Goal: Obtain resource: Download file/media

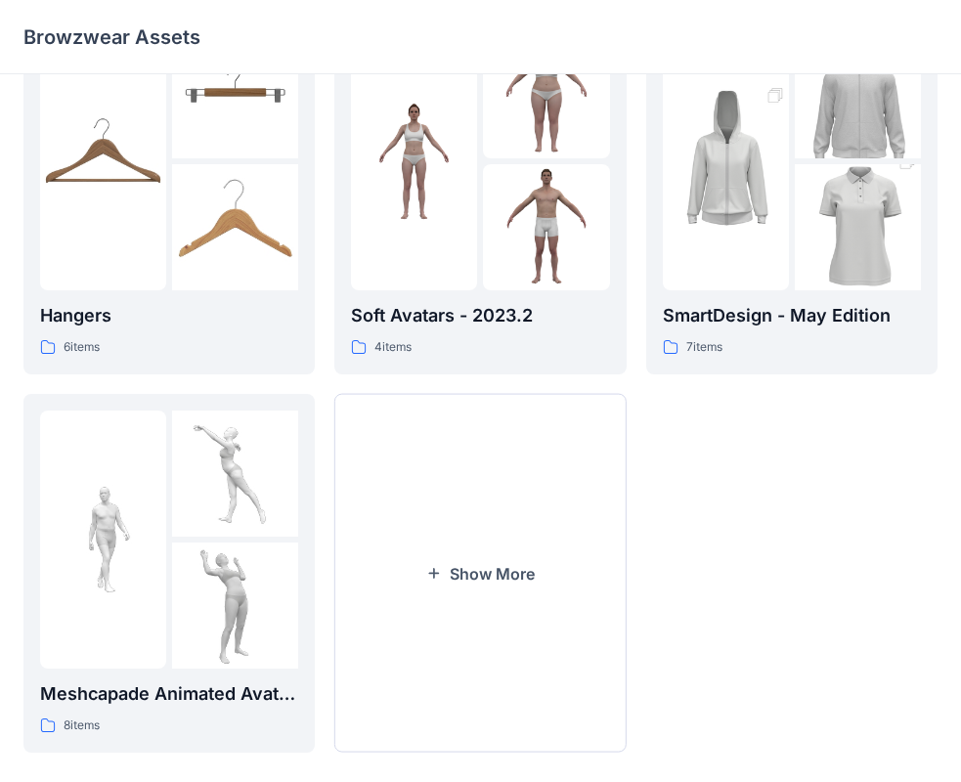
scroll to position [486, 0]
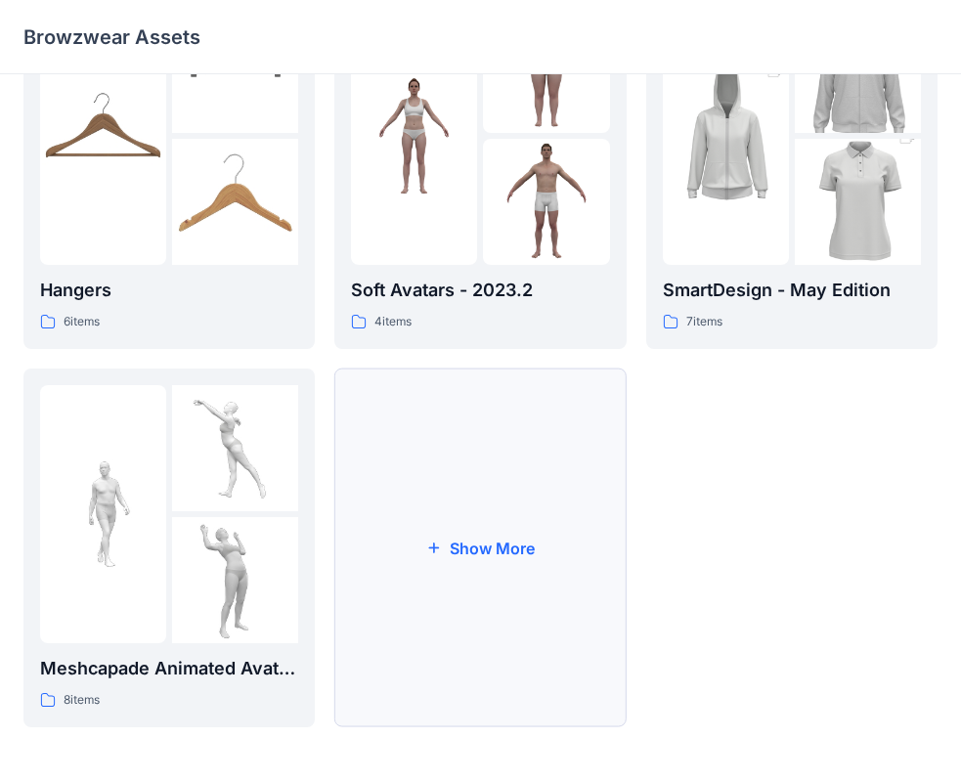
click at [477, 540] on button "Show More" at bounding box center [479, 548] width 291 height 359
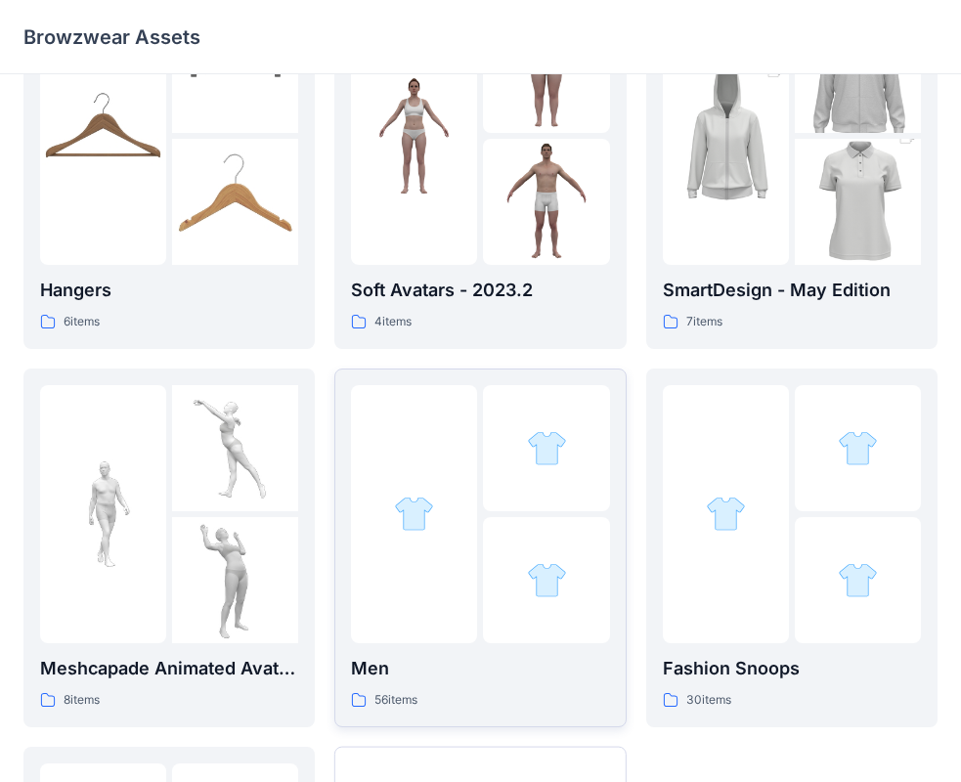
scroll to position [584, 0]
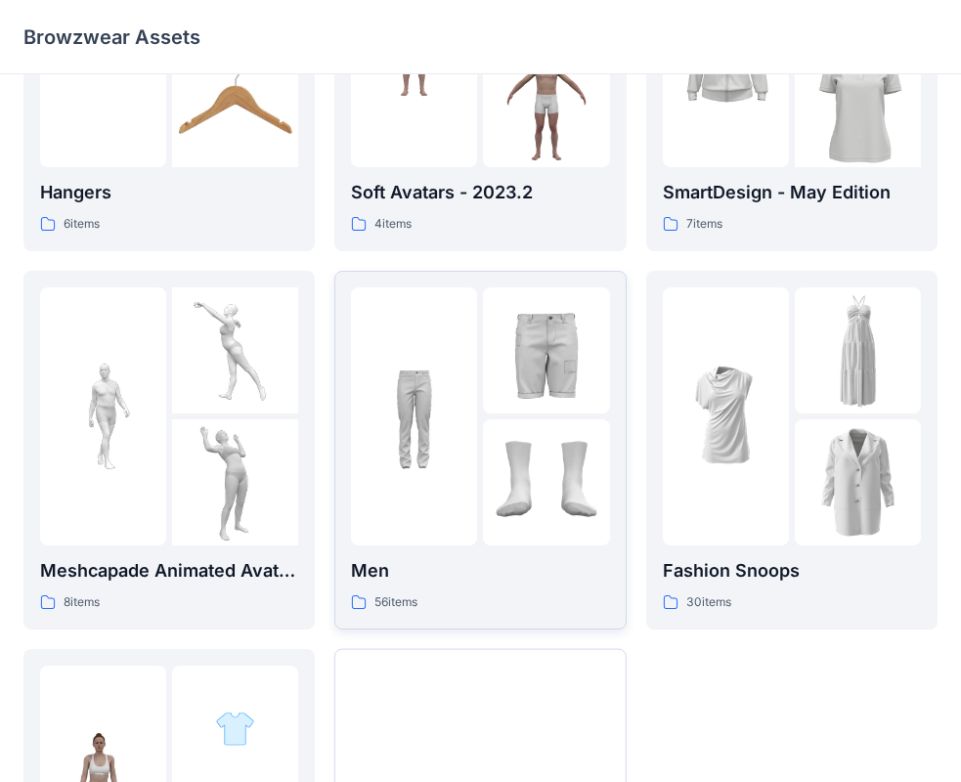
click at [464, 422] on img at bounding box center [414, 416] width 126 height 126
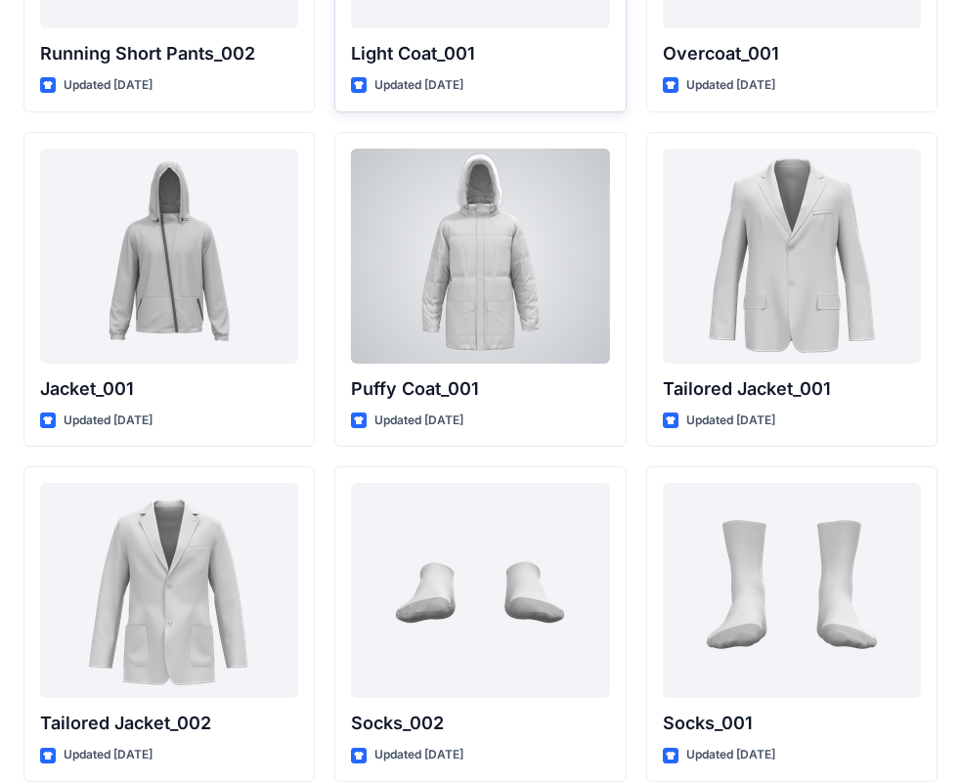
scroll to position [5336, 0]
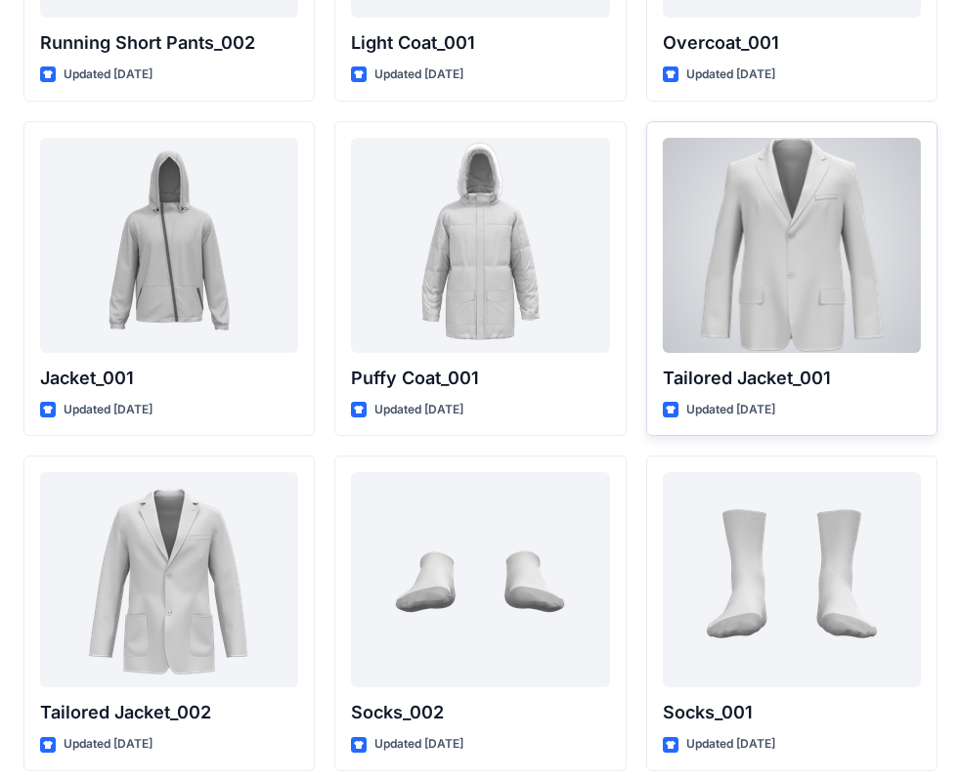
click at [847, 184] on div at bounding box center [792, 245] width 258 height 215
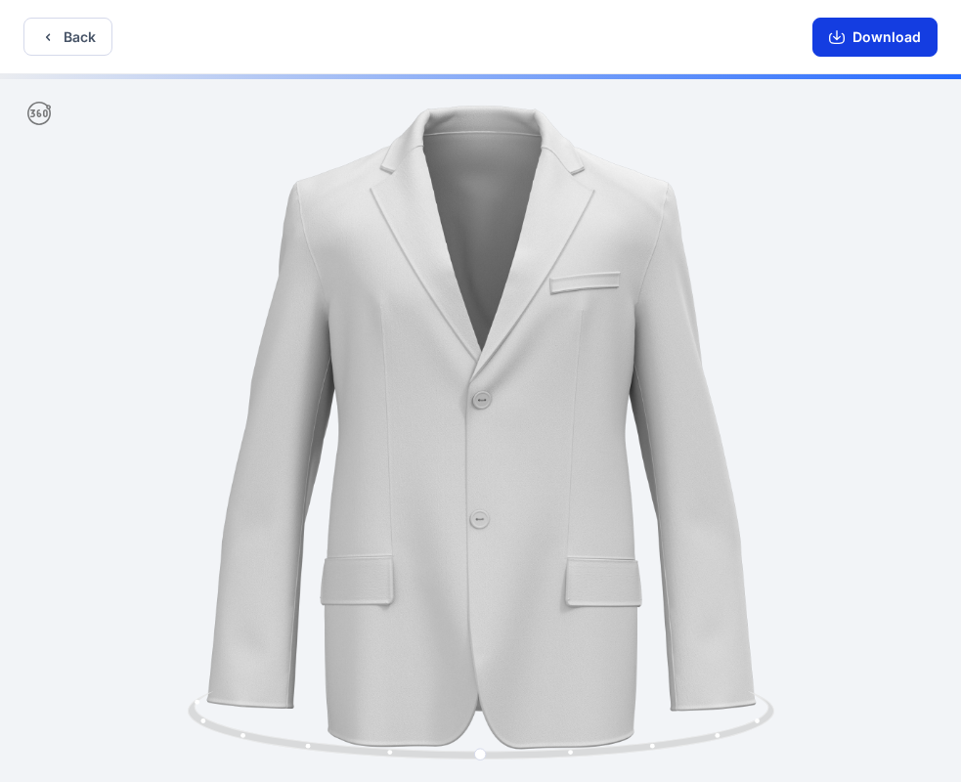
click at [845, 34] on icon "button" at bounding box center [837, 38] width 16 height 11
click at [87, 45] on button "Back" at bounding box center [67, 37] width 89 height 38
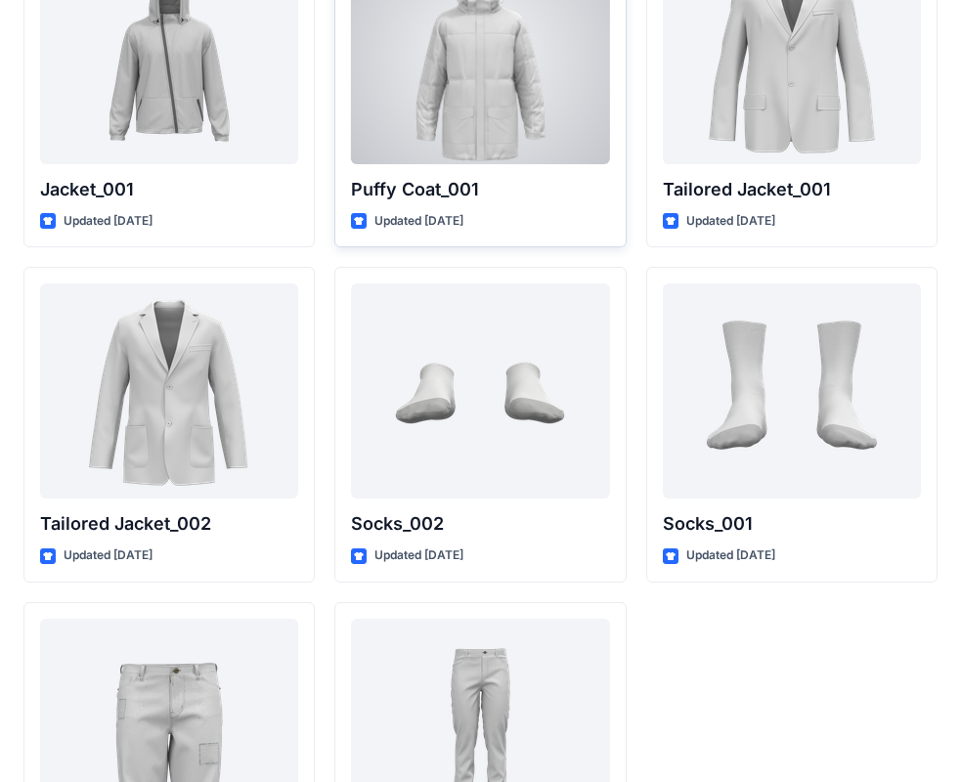
scroll to position [5532, 0]
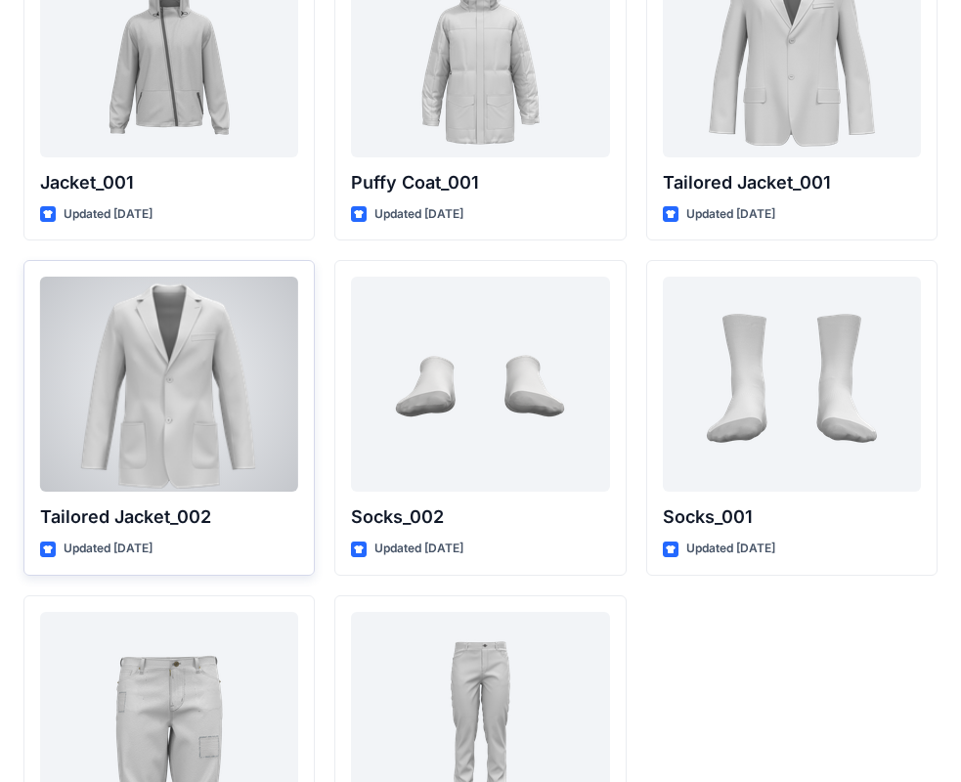
click at [157, 395] on div at bounding box center [169, 384] width 258 height 215
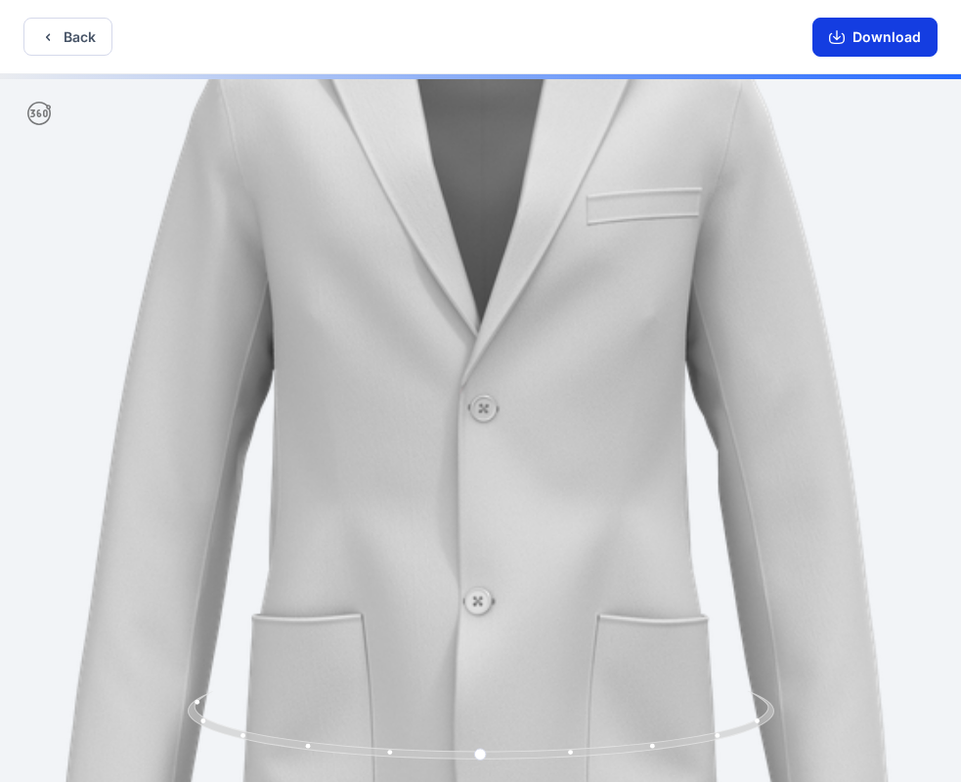
click at [895, 39] on button "Download" at bounding box center [875, 37] width 125 height 39
click at [63, 35] on button "Back" at bounding box center [67, 37] width 89 height 38
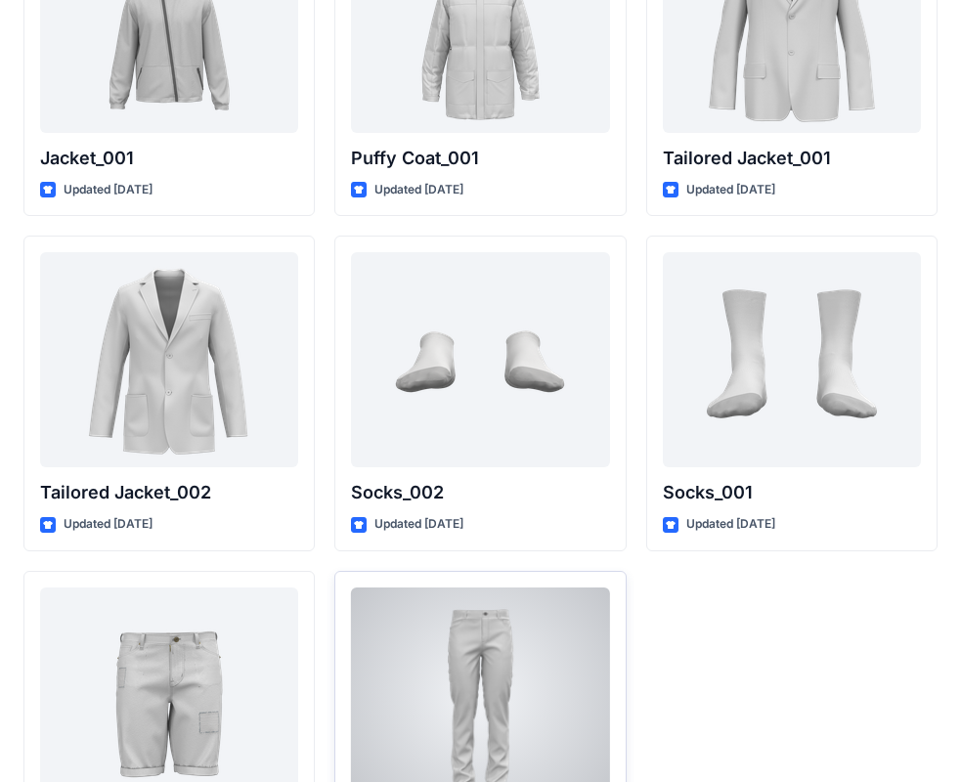
scroll to position [5390, 0]
